Goal: Contribute content: Contribute content

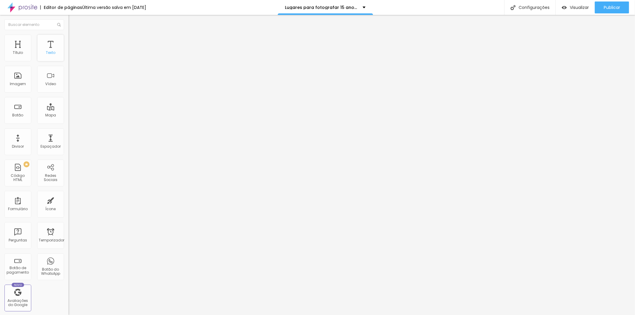
click at [48, 49] on div "Texto" at bounding box center [50, 48] width 27 height 27
click at [68, 36] on li "Avançado" at bounding box center [102, 38] width 68 height 6
click at [72, 51] on font "Trocar imagem" at bounding box center [86, 48] width 29 height 5
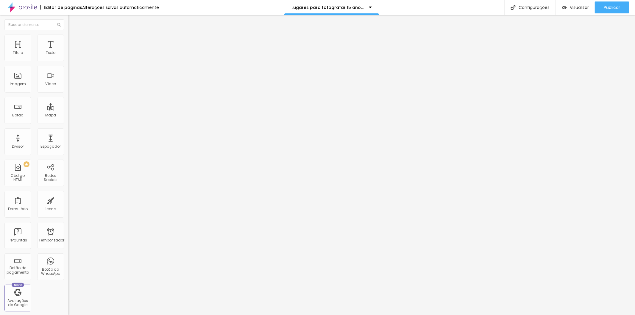
click at [72, 51] on font "Trocar imagem" at bounding box center [86, 48] width 29 height 5
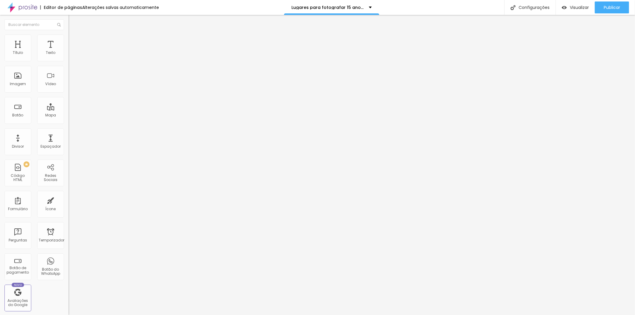
click at [606, 9] on font "Publicar" at bounding box center [612, 7] width 16 height 6
click at [68, 51] on span "Trocar imagem" at bounding box center [84, 48] width 32 height 5
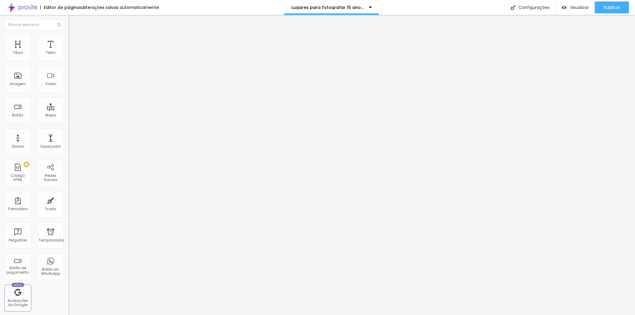
click at [72, 51] on font "Trocar imagem" at bounding box center [86, 48] width 29 height 5
